Goal: Find contact information: Obtain details needed to contact an individual or organization

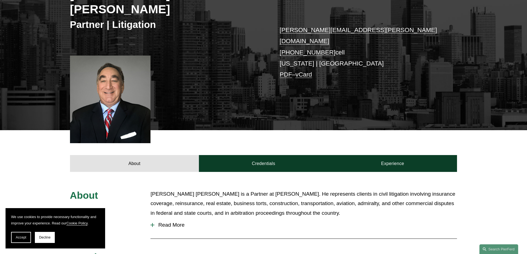
scroll to position [138, 0]
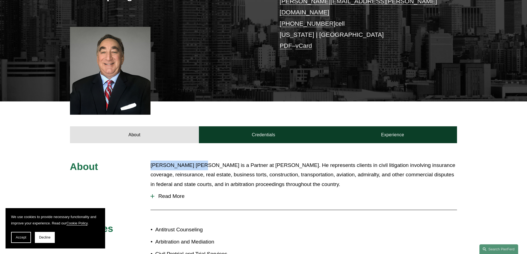
drag, startPoint x: 200, startPoint y: 147, endPoint x: 150, endPoint y: 144, distance: 49.4
click at [150, 161] on div "About [PERSON_NAME] [PERSON_NAME] is a Partner at [PERSON_NAME]. He represents …" at bounding box center [263, 248] width 527 height 175
copy p "[PERSON_NAME] [PERSON_NAME]"
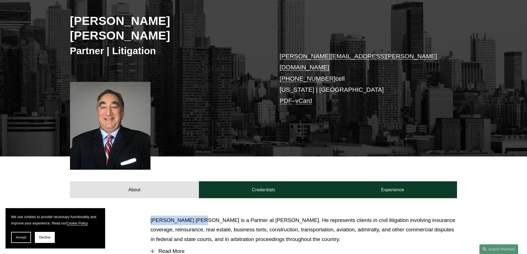
scroll to position [83, 0]
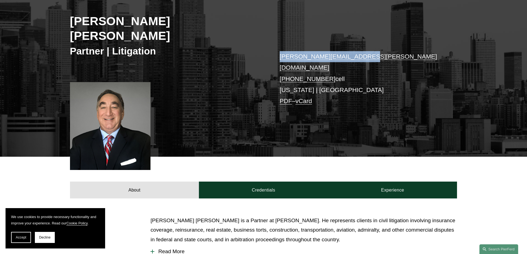
drag, startPoint x: 365, startPoint y: 42, endPoint x: 261, endPoint y: 42, distance: 104.1
click at [261, 42] on div "[PERSON_NAME] [PERSON_NAME] Partner | Litigation [PERSON_NAME][EMAIL_ADDRESS][P…" at bounding box center [263, 69] width 527 height 176
copy div "[PERSON_NAME][EMAIL_ADDRESS][PERSON_NAME][DOMAIN_NAME]"
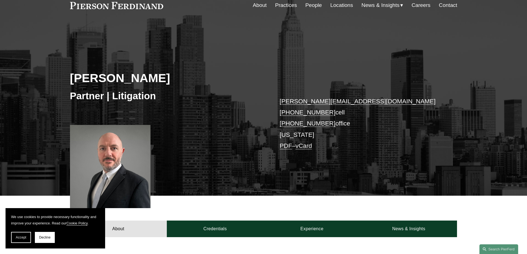
scroll to position [111, 0]
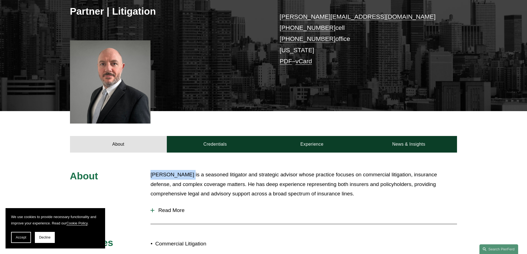
drag, startPoint x: 180, startPoint y: 173, endPoint x: 148, endPoint y: 173, distance: 32.1
click at [148, 173] on div "About [PERSON_NAME] is a seasoned litigator and strategic advisor whose practic…" at bounding box center [263, 249] width 527 height 158
copy p "[PERSON_NAME]"
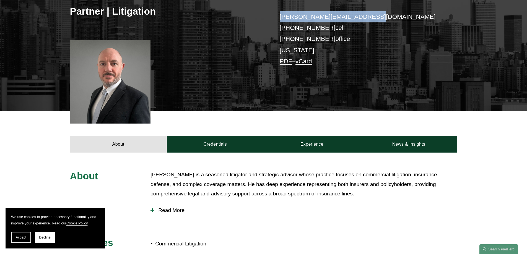
drag, startPoint x: 371, startPoint y: 15, endPoint x: 265, endPoint y: 12, distance: 106.3
click at [265, 12] on div "[PERSON_NAME] Partner | Litigation [PERSON_NAME][EMAIL_ADDRESS][DOMAIN_NAME] [P…" at bounding box center [263, 32] width 527 height 158
copy div "[PERSON_NAME][EMAIL_ADDRESS][DOMAIN_NAME]"
